Goal: Task Accomplishment & Management: Complete application form

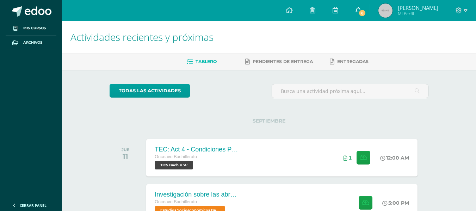
click at [363, 14] on link "6" at bounding box center [358, 10] width 23 height 21
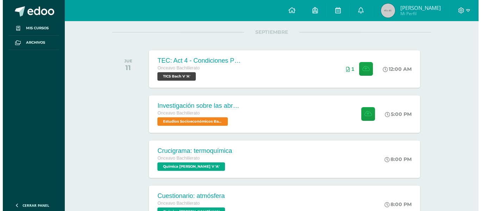
scroll to position [89, 0]
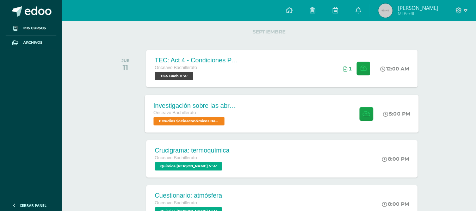
click at [245, 99] on div "Investigación sobre las abronias Onceavo Bachillerato Estudios Socioeconómicos …" at bounding box center [196, 114] width 103 height 38
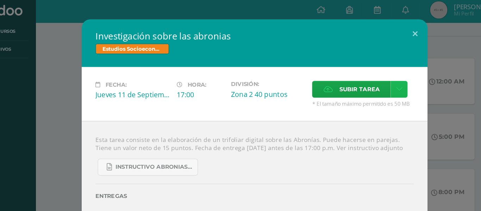
click at [363, 68] on link at bounding box center [359, 75] width 14 height 14
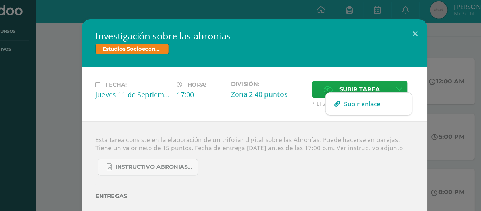
click at [337, 86] on span "Subir enlace" at bounding box center [329, 87] width 30 height 7
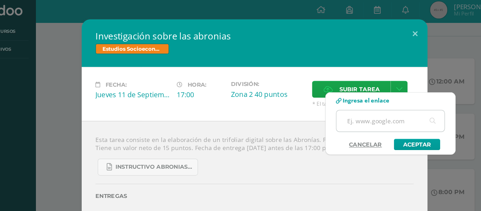
click at [331, 99] on input "text" at bounding box center [351, 100] width 88 height 17
paste input "https://www.canva.com/design/DAGypmbkDKk/6Ebz_yuEK1gDIzkeRNYcTw/view?utm_conten…"
type input "https://www.canva.com/design/DAGypmbkDKk/6Ebz_yuEK1gDIzkeRNYcTw/view?utm_conten…"
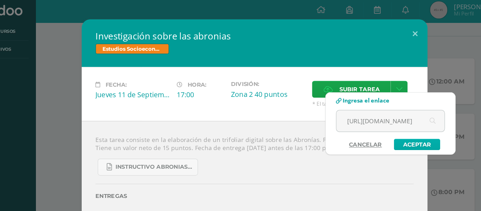
scroll to position [0, 0]
click at [375, 123] on link "Aceptar" at bounding box center [373, 120] width 38 height 9
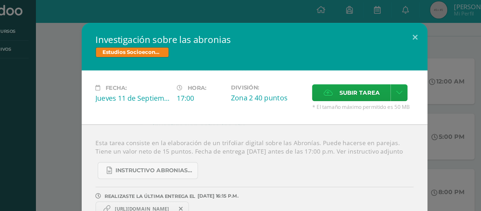
scroll to position [89, 0]
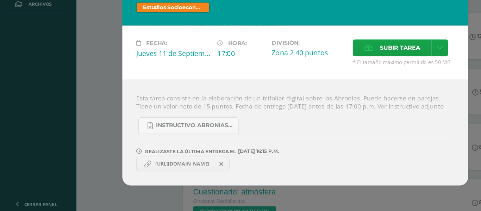
click at [159, 170] on link "https://www.canva.com/design/DAGypmbkDKk/6Ebz_yuEK1gDIzkeRNYcTw/view?utm_conten…" at bounding box center [149, 173] width 76 height 12
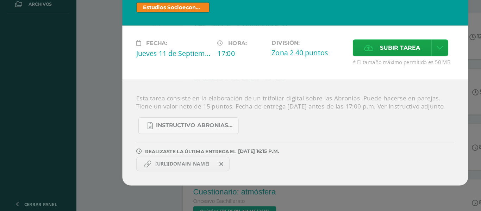
click at [159, 170] on link "https://www.canva.com/design/DAGypmbkDKk/6Ebz_yuEK1gDIzkeRNYcTw/view?utm_conten…" at bounding box center [149, 173] width 76 height 12
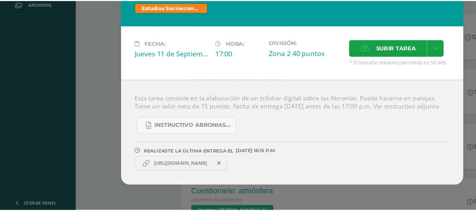
scroll to position [89, 0]
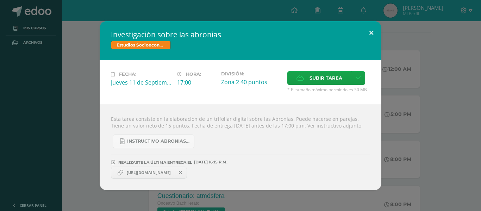
click at [375, 35] on button at bounding box center [372, 33] width 20 height 24
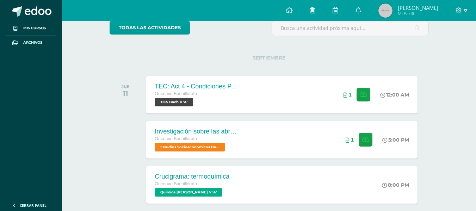
scroll to position [63, 0]
